Goal: Task Accomplishment & Management: Use online tool/utility

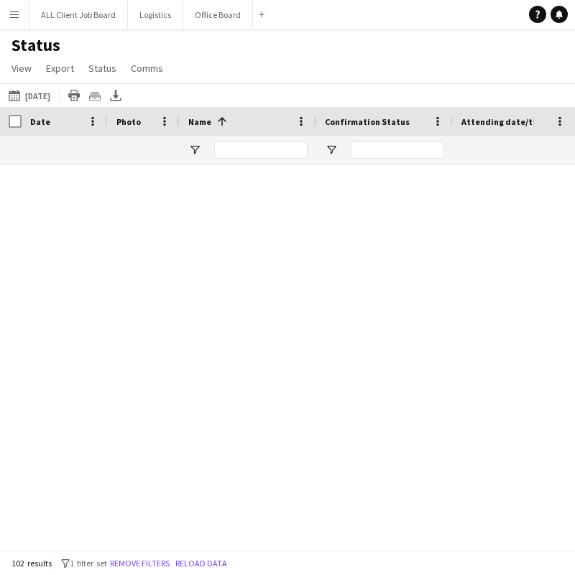
scroll to position [1112, 0]
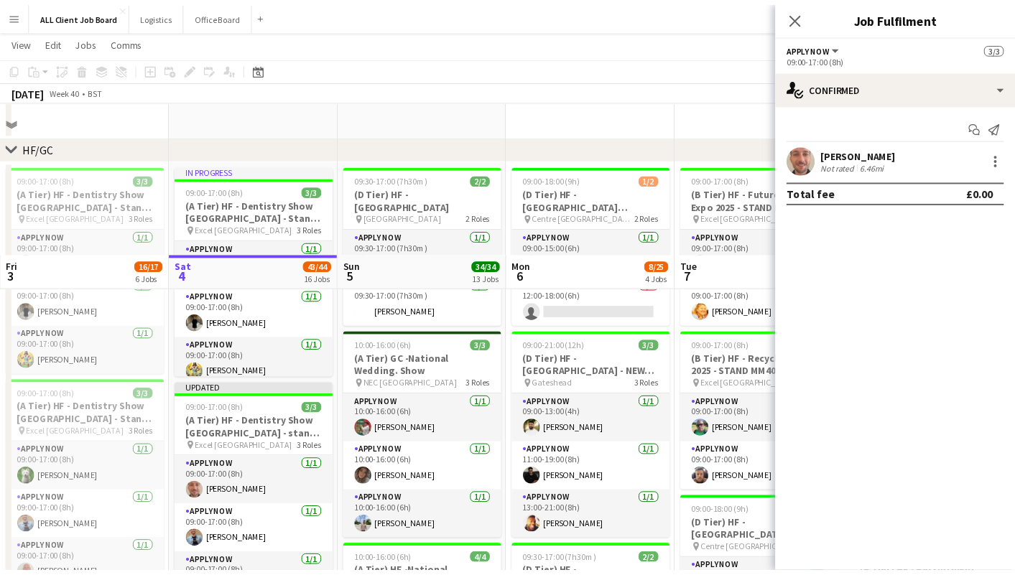
scroll to position [374, 0]
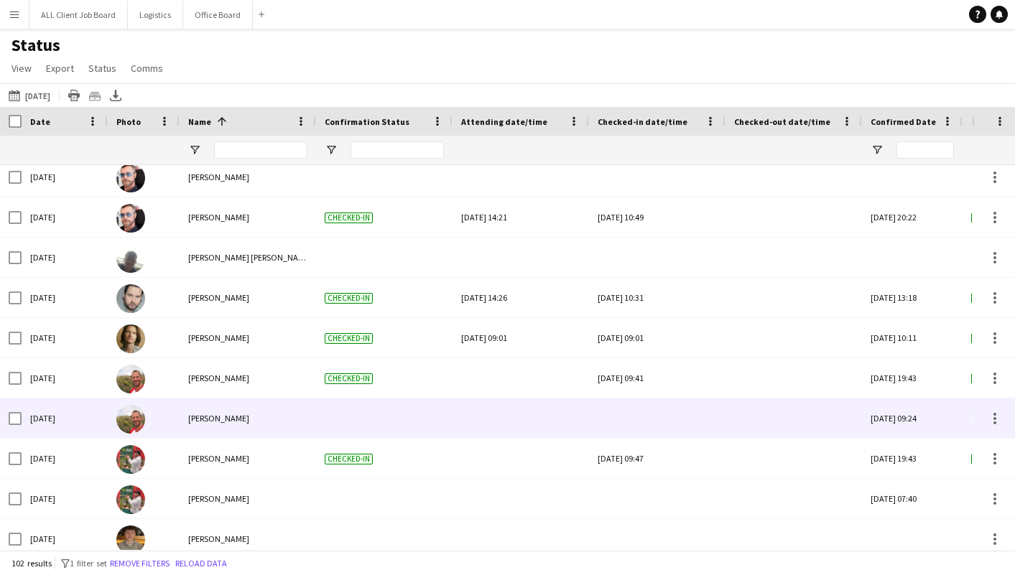
scroll to position [796, 0]
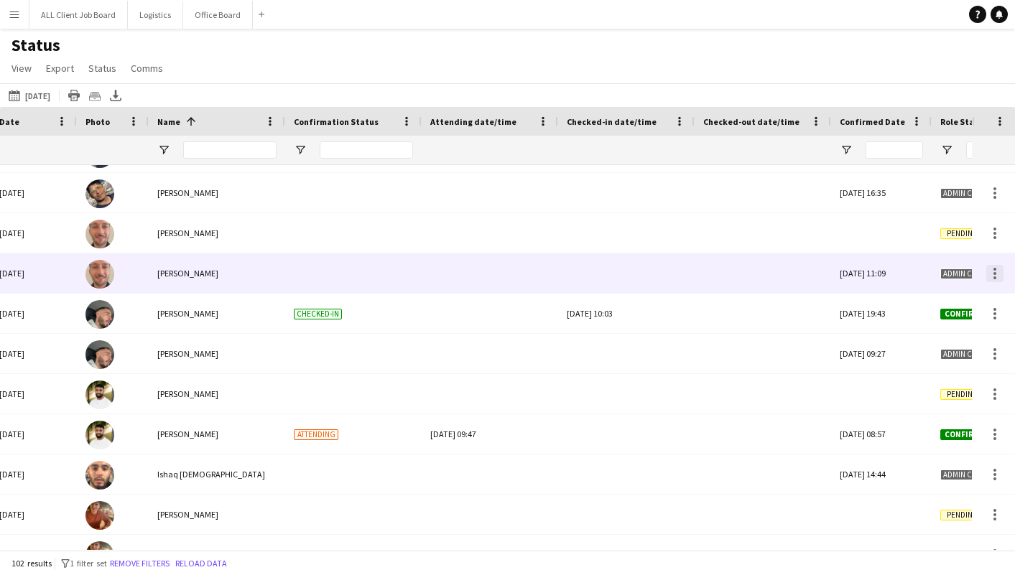
click at [996, 275] on div at bounding box center [994, 273] width 17 height 17
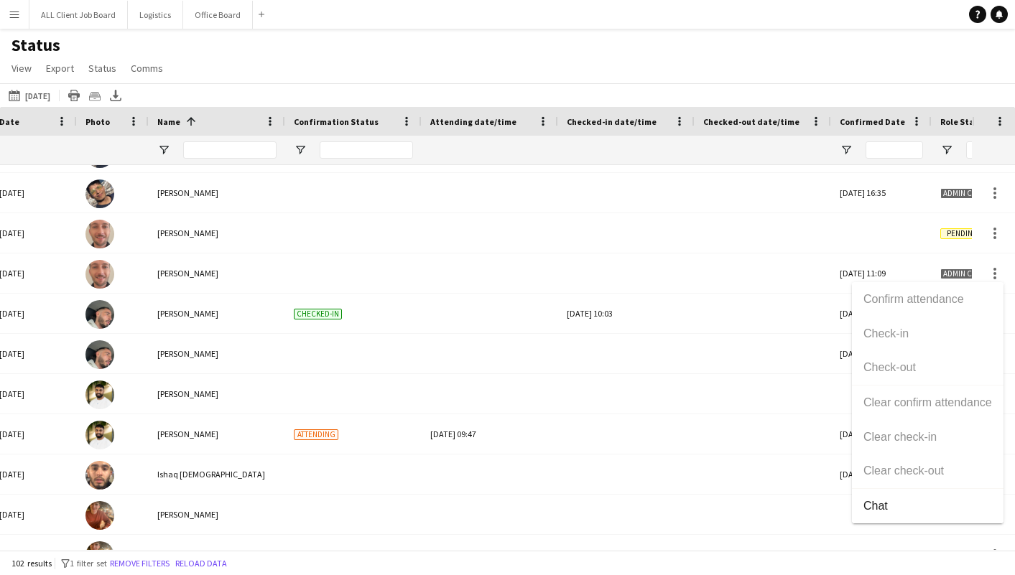
click at [873, 330] on div "Confirm attendance Check-in Check-out Clear confirm attendance Clear check-in C…" at bounding box center [928, 402] width 152 height 241
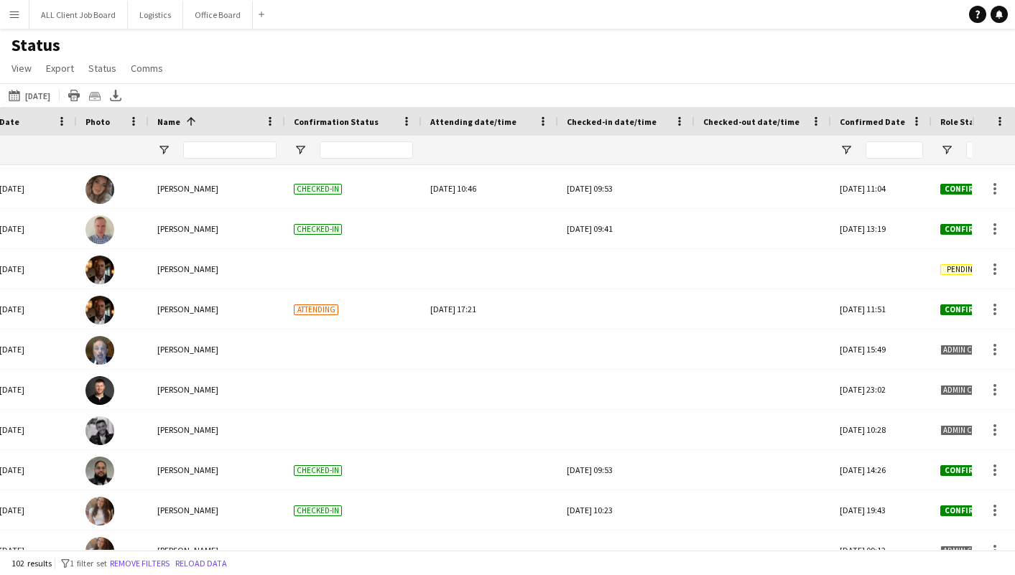
scroll to position [2246, 0]
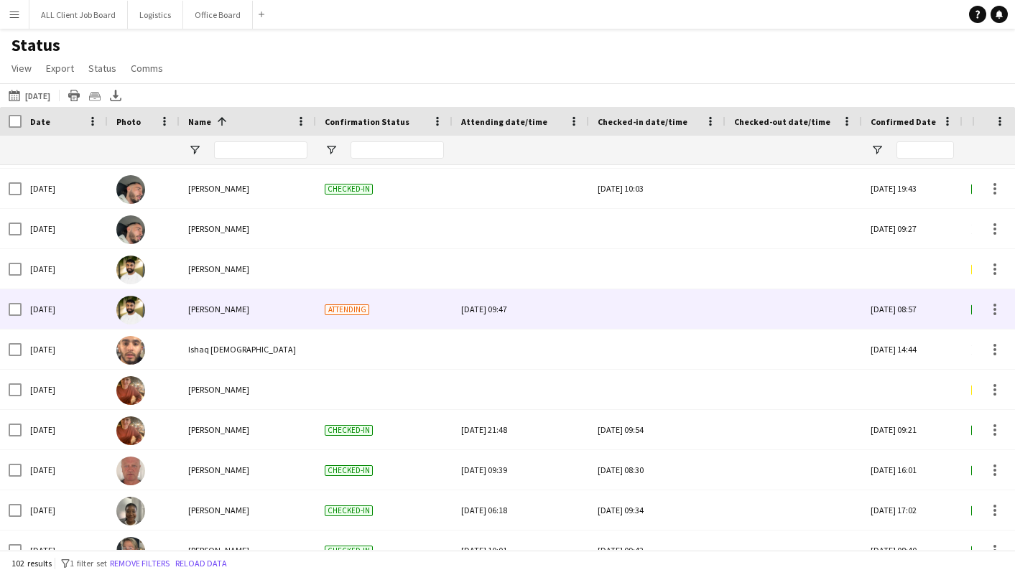
scroll to position [1387, 0]
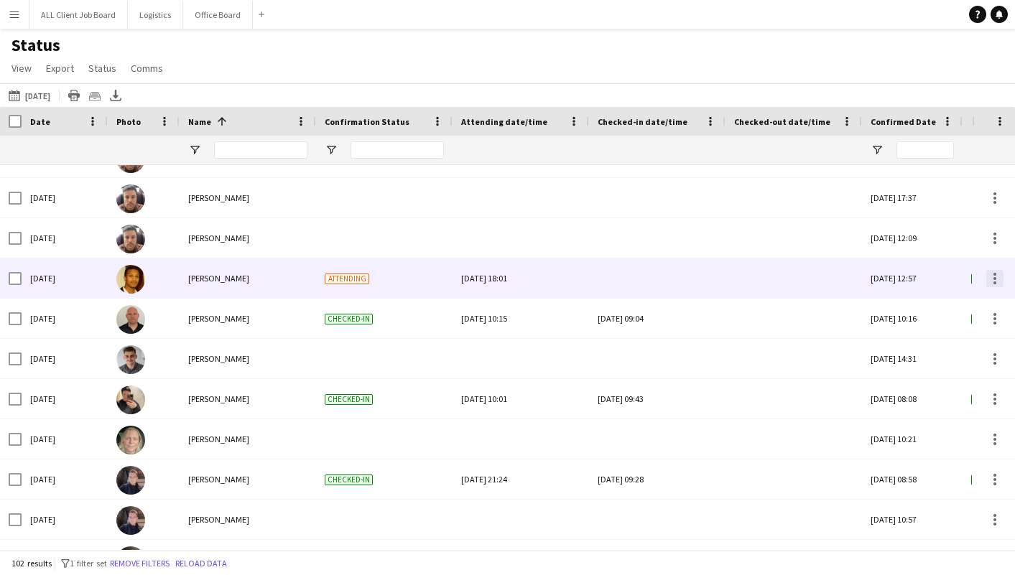
click at [990, 279] on div at bounding box center [994, 278] width 17 height 17
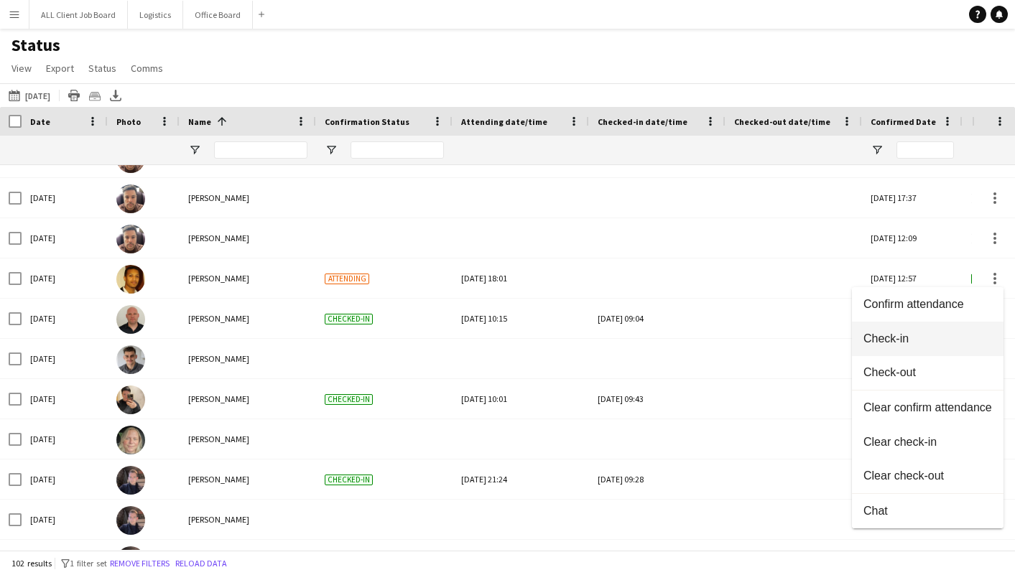
click at [903, 337] on span "Check-in" at bounding box center [927, 339] width 129 height 13
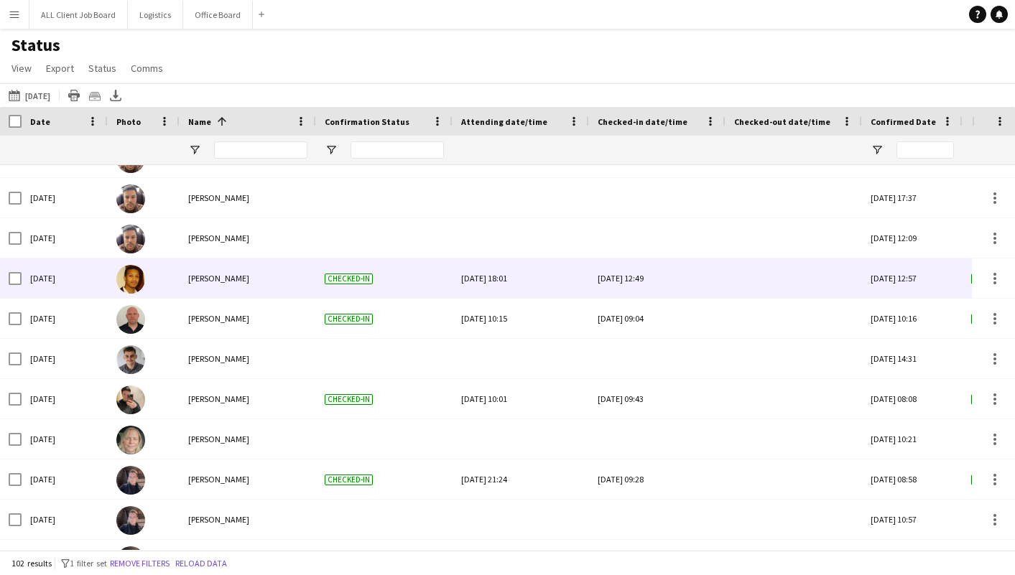
click at [642, 275] on div "[DATE] 12:49" at bounding box center [657, 278] width 119 height 39
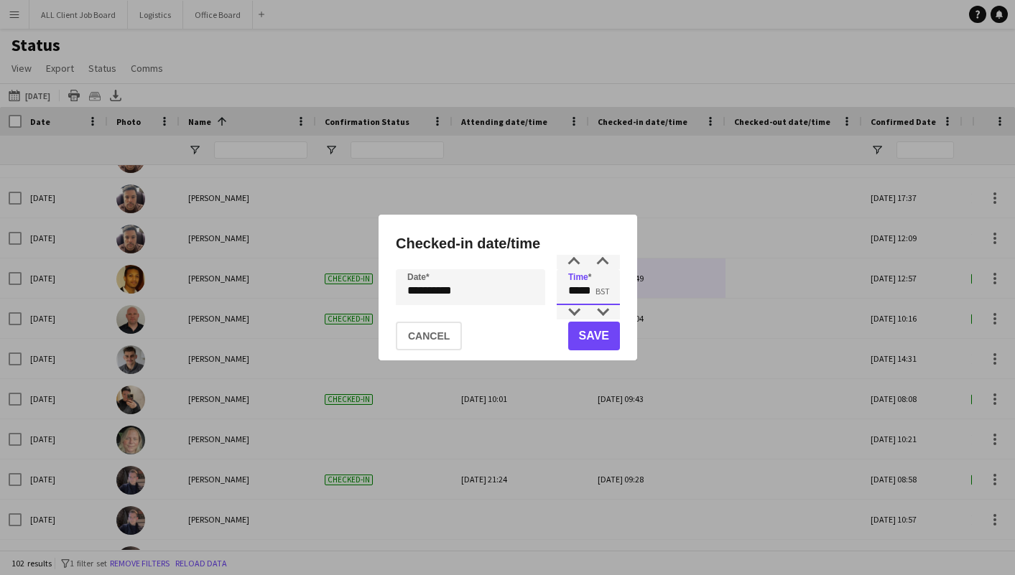
drag, startPoint x: 577, startPoint y: 289, endPoint x: 566, endPoint y: 289, distance: 10.8
click at [566, 289] on input "*****" at bounding box center [588, 287] width 63 height 36
drag, startPoint x: 594, startPoint y: 289, endPoint x: 585, endPoint y: 290, distance: 9.4
click at [584, 290] on input "*****" at bounding box center [588, 287] width 63 height 36
type input "*****"
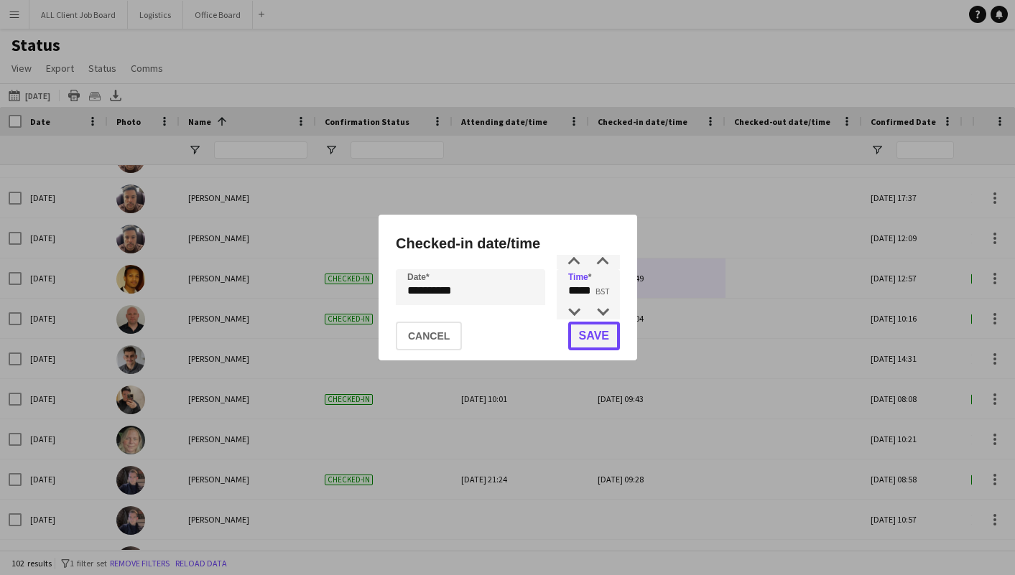
click at [597, 327] on button "Save" at bounding box center [593, 336] width 52 height 29
